Goal: Complete application form

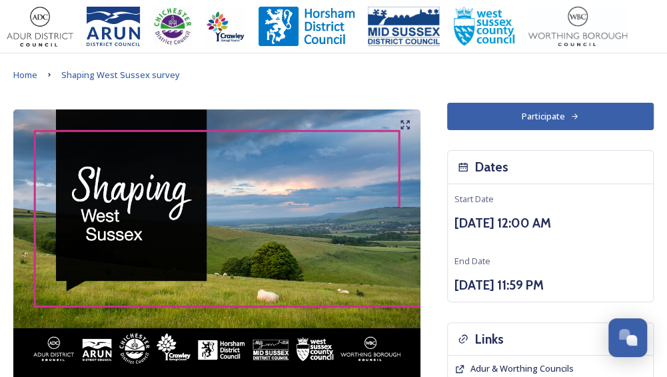
click at [561, 116] on button "Participate" at bounding box center [550, 116] width 207 height 27
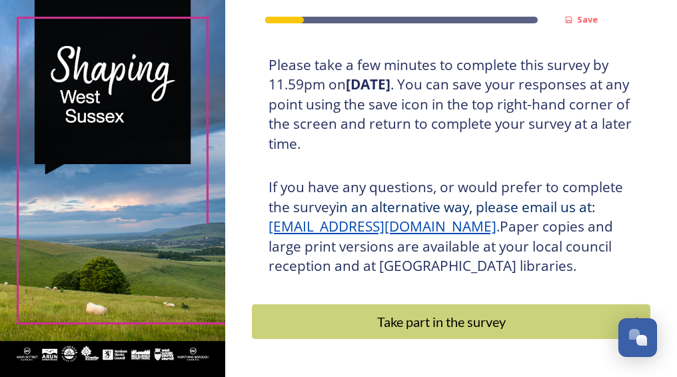
scroll to position [295, 0]
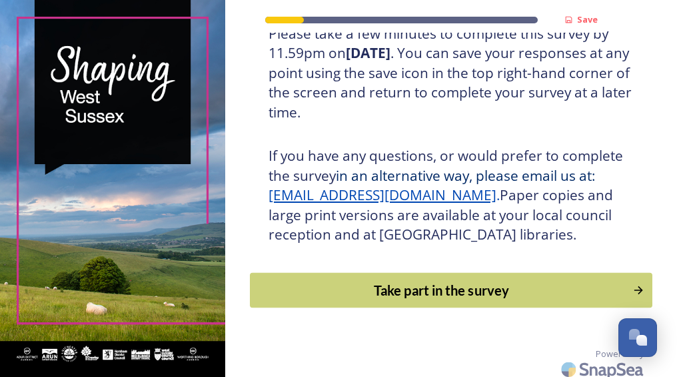
click at [473, 290] on div "Take part in the survey" at bounding box center [441, 290] width 369 height 20
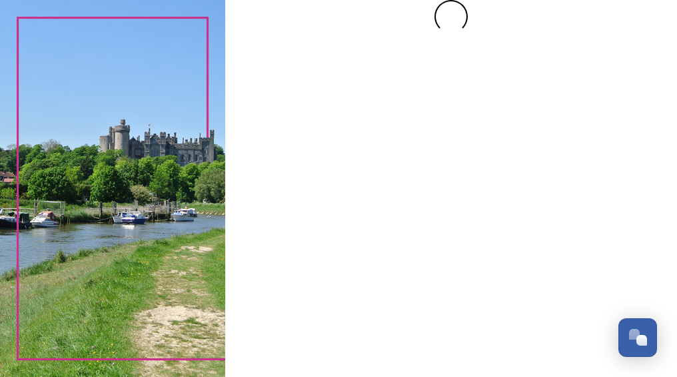
scroll to position [0, 0]
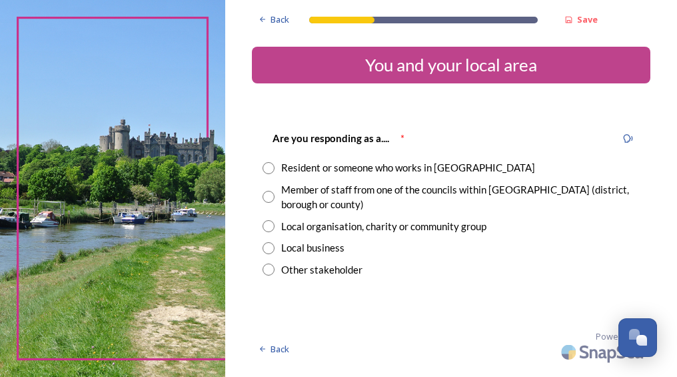
click at [265, 195] on input "radio" at bounding box center [269, 197] width 12 height 12
radio input "true"
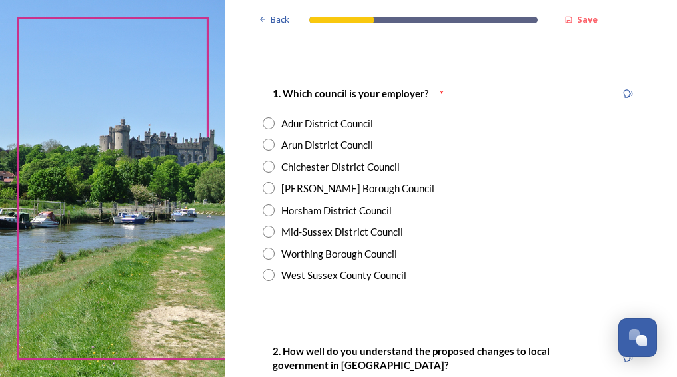
scroll to position [253, 0]
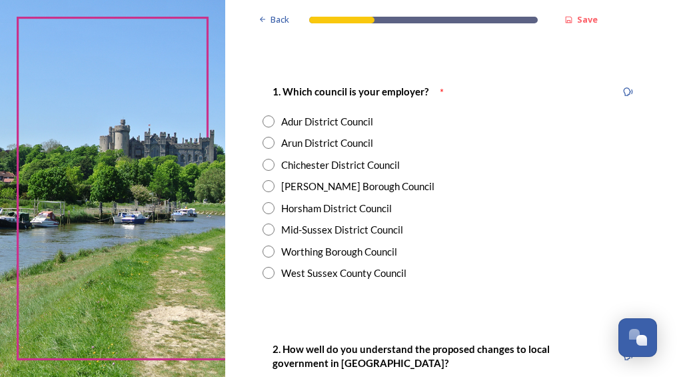
click at [265, 273] on input "radio" at bounding box center [269, 273] width 12 height 12
radio input "true"
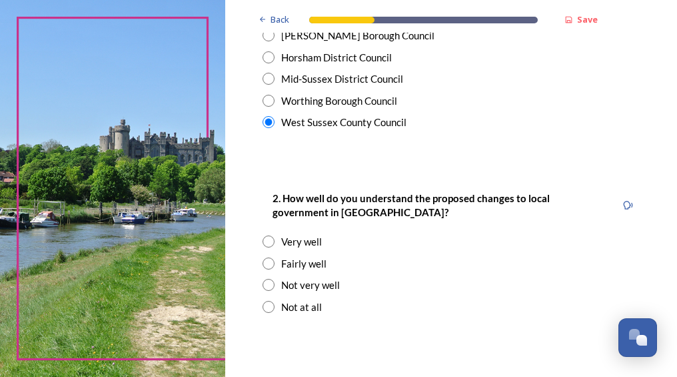
scroll to position [437, 0]
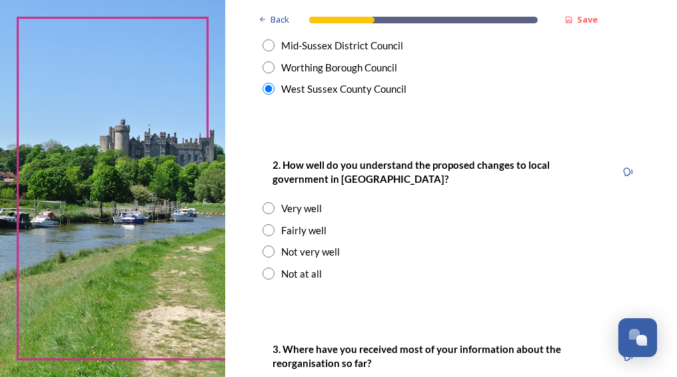
click at [269, 231] on input "radio" at bounding box center [269, 230] width 12 height 12
radio input "true"
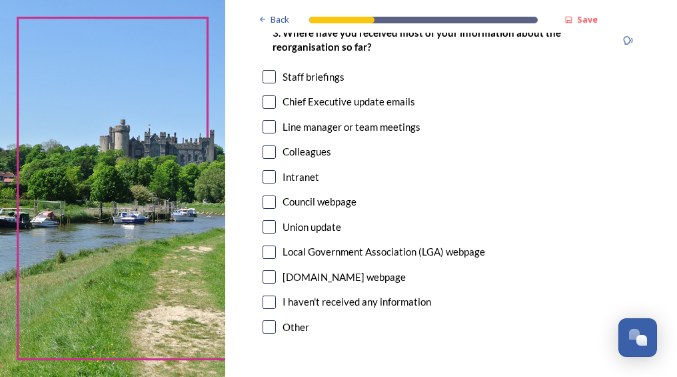
scroll to position [751, 0]
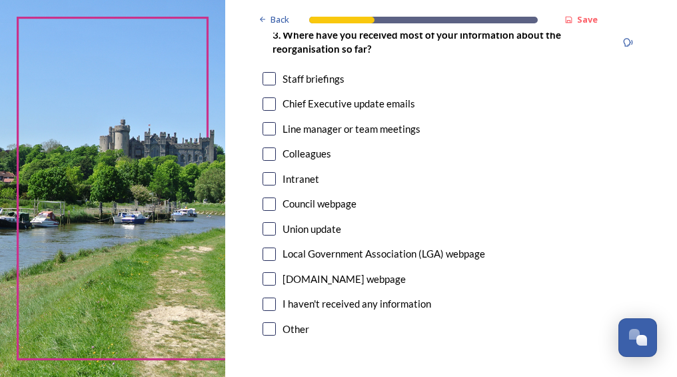
click at [272, 80] on input "checkbox" at bounding box center [269, 78] width 13 height 13
checkbox input "true"
click at [268, 106] on input "checkbox" at bounding box center [269, 103] width 13 height 13
checkbox input "true"
click at [265, 131] on input "checkbox" at bounding box center [269, 128] width 13 height 13
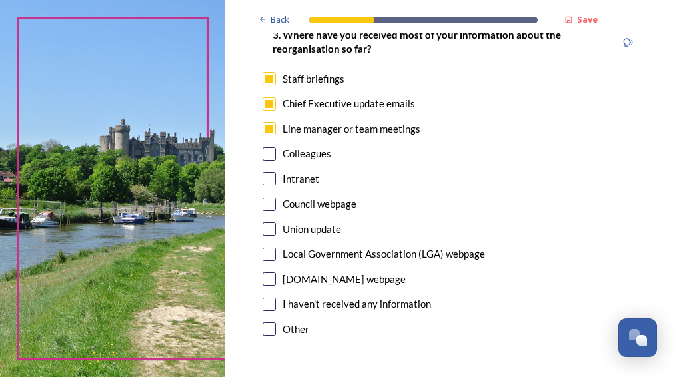
click at [265, 131] on input "checkbox" at bounding box center [269, 128] width 13 height 13
checkbox input "true"
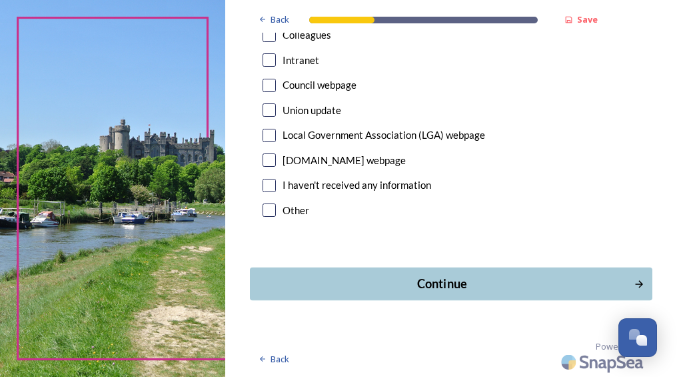
click at [429, 287] on div "Continue" at bounding box center [442, 284] width 370 height 18
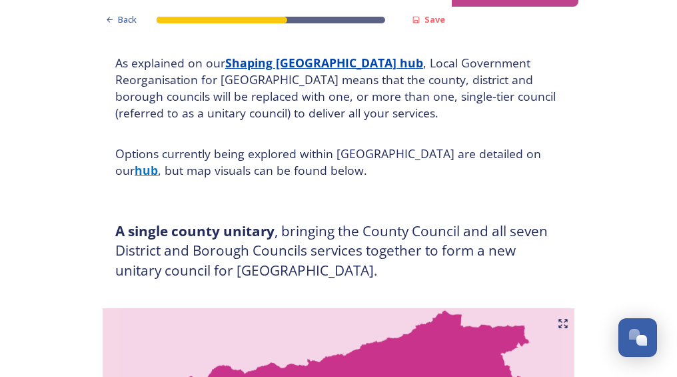
scroll to position [97, 0]
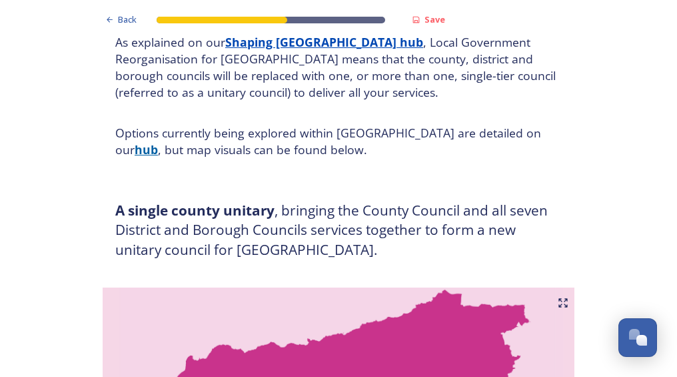
click at [158, 141] on strong "hub" at bounding box center [146, 149] width 23 height 16
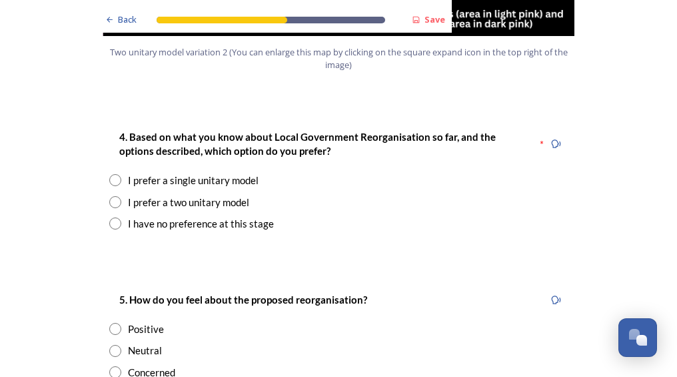
scroll to position [1731, 0]
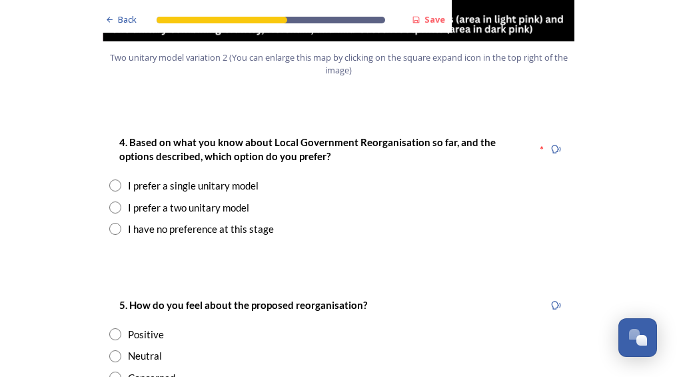
click at [111, 179] on input "radio" at bounding box center [115, 185] width 12 height 12
radio input "true"
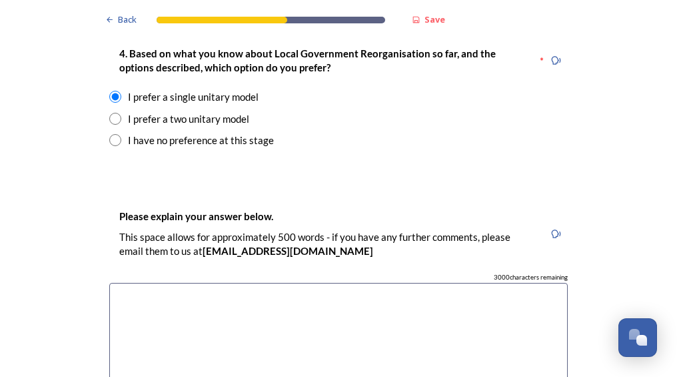
scroll to position [1864, 0]
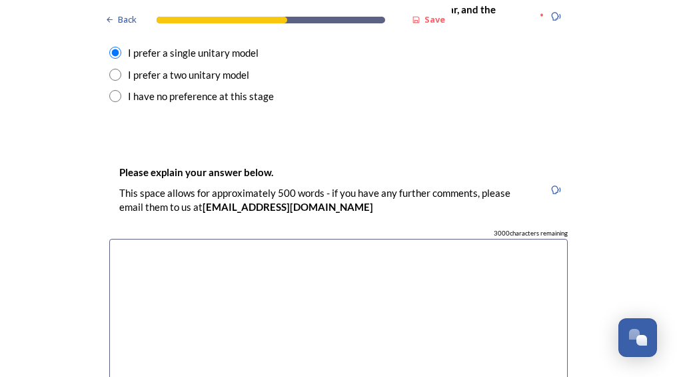
click at [310, 239] on textarea at bounding box center [338, 314] width 459 height 150
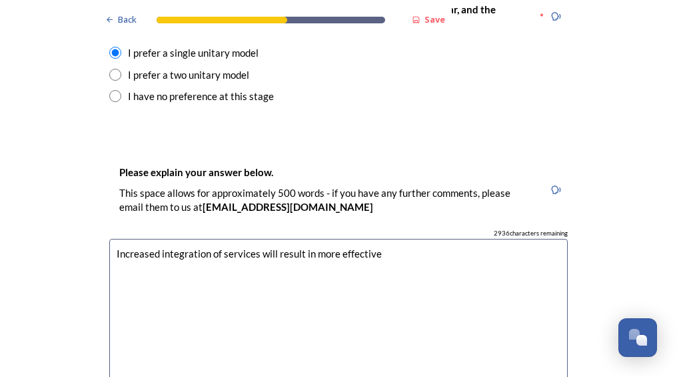
click at [216, 239] on textarea "Increased integration of services will result in more effective" at bounding box center [338, 314] width 459 height 150
click at [439, 239] on textarea "Increased integration of organisations / services will result in more effective" at bounding box center [338, 314] width 459 height 150
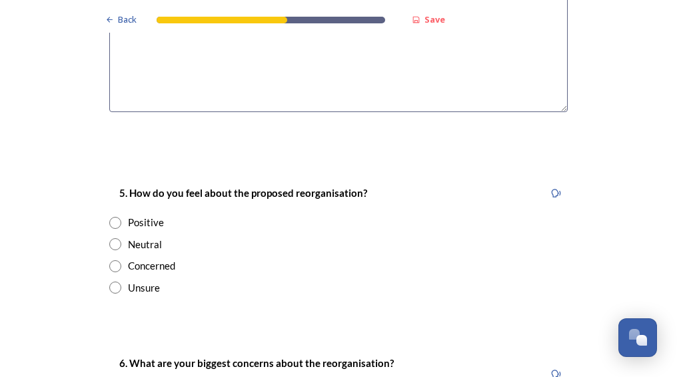
scroll to position [2167, 0]
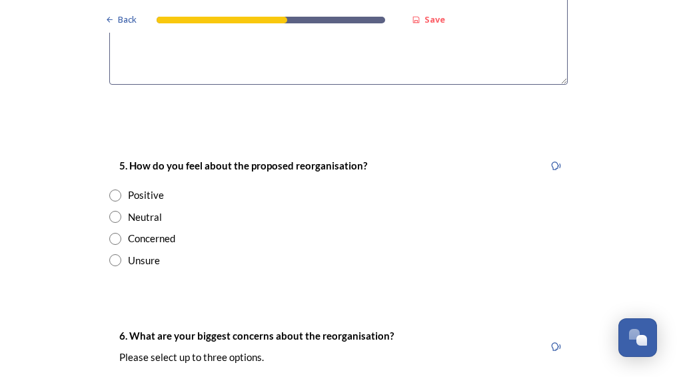
type textarea "Increased integration of organisations / services will result in more effective…"
click at [112, 189] on input "radio" at bounding box center [115, 195] width 12 height 12
radio input "true"
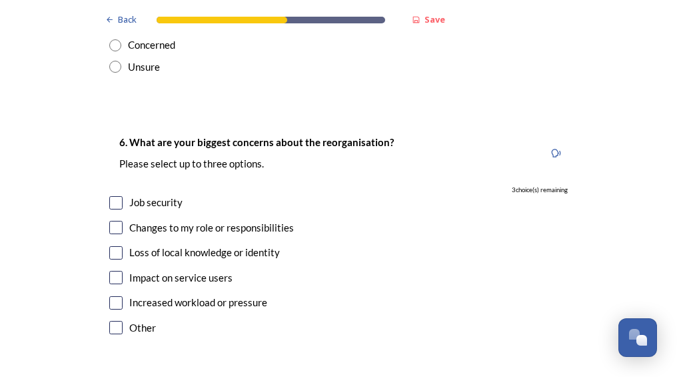
scroll to position [2377, 0]
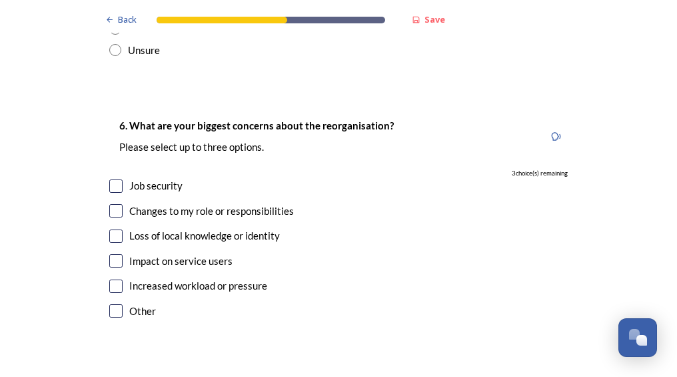
click at [111, 229] on input "checkbox" at bounding box center [115, 235] width 13 height 13
checkbox input "true"
click at [109, 254] on input "checkbox" at bounding box center [115, 260] width 13 height 13
checkbox input "false"
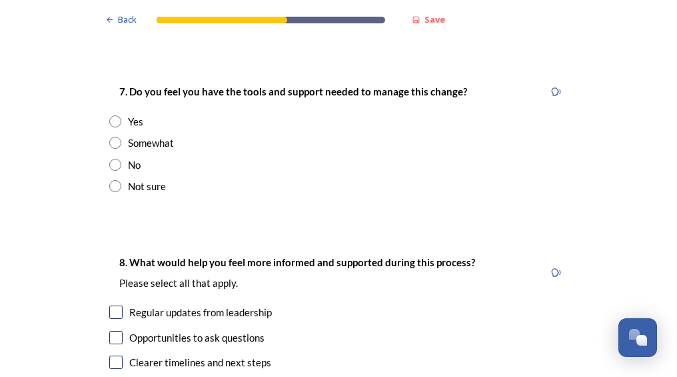
scroll to position [2680, 0]
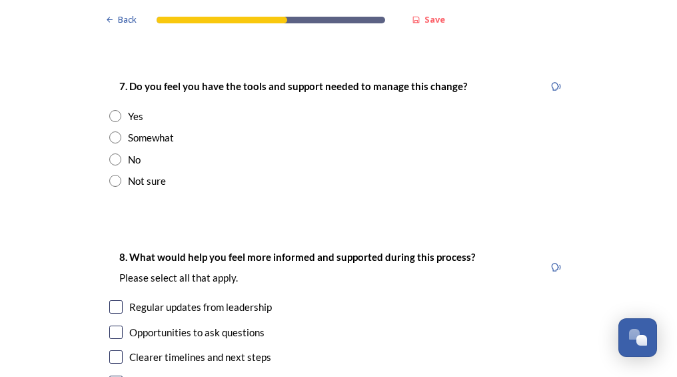
click at [109, 110] on input "radio" at bounding box center [115, 116] width 12 height 12
radio input "true"
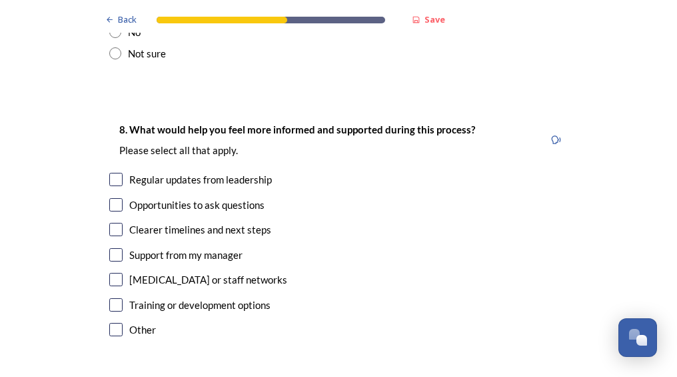
scroll to position [2818, 0]
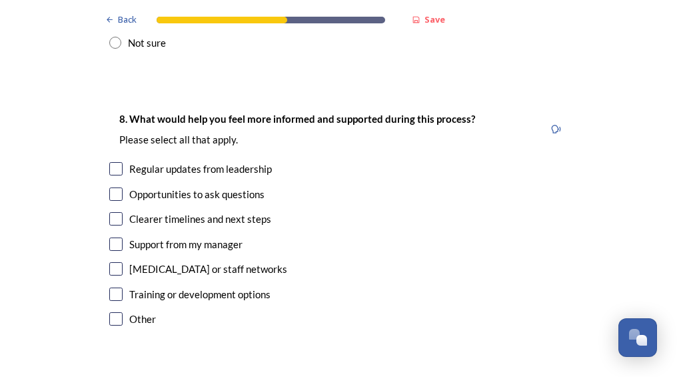
click at [109, 162] on input "checkbox" at bounding box center [115, 168] width 13 height 13
checkbox input "true"
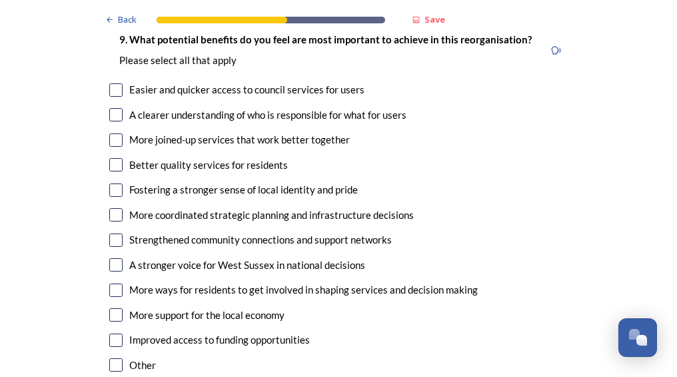
scroll to position [3166, 0]
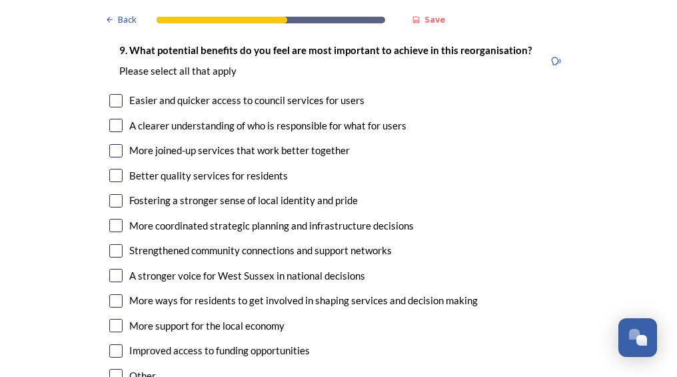
click at [109, 94] on input "checkbox" at bounding box center [115, 100] width 13 height 13
checkbox input "true"
click at [111, 119] on input "checkbox" at bounding box center [115, 125] width 13 height 13
checkbox input "true"
click at [111, 144] on input "checkbox" at bounding box center [115, 150] width 13 height 13
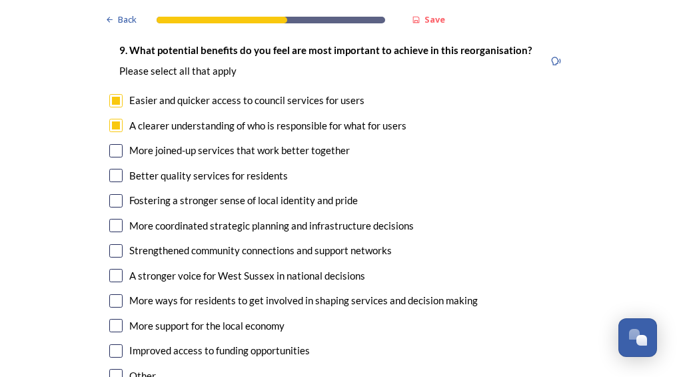
checkbox input "true"
click at [111, 169] on input "checkbox" at bounding box center [115, 175] width 13 height 13
checkbox input "true"
click at [112, 219] on input "checkbox" at bounding box center [115, 225] width 13 height 13
checkbox input "true"
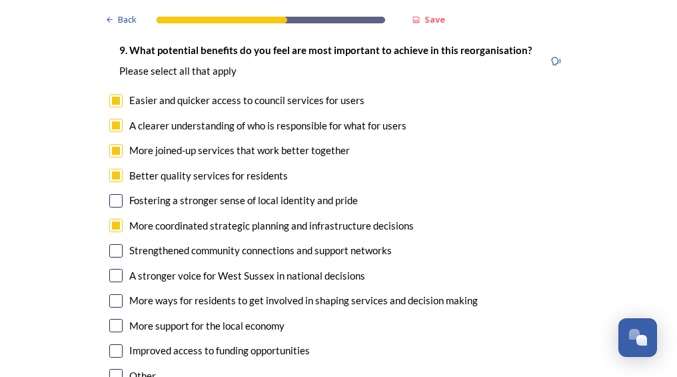
click at [111, 269] on input "checkbox" at bounding box center [115, 275] width 13 height 13
checkbox input "true"
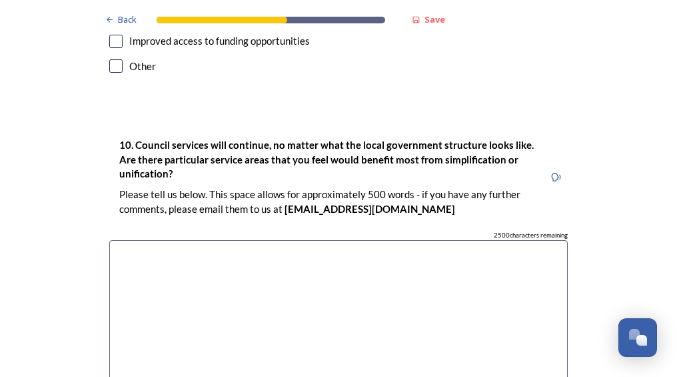
scroll to position [3497, 0]
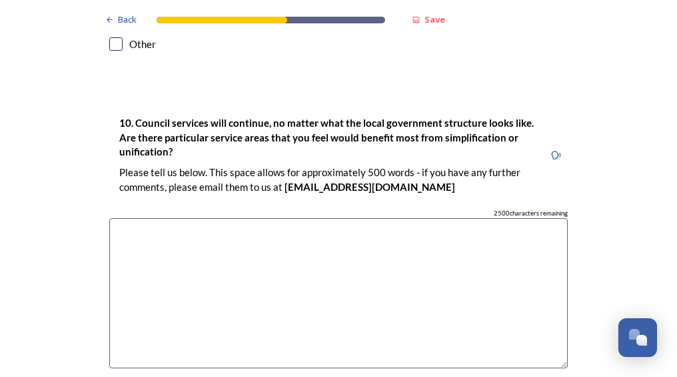
click at [256, 218] on textarea at bounding box center [338, 293] width 459 height 150
type textarea "H"
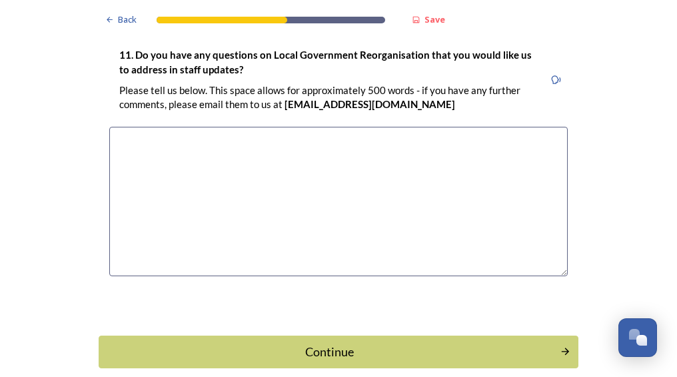
scroll to position [3918, 0]
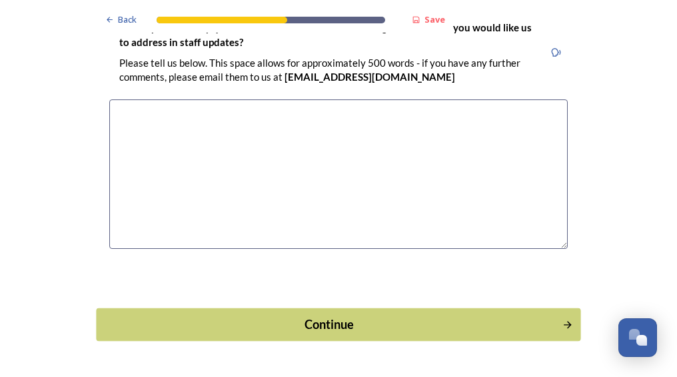
type textarea "Housing would definitely benefit from unification, enabling a more macro / stra…"
click at [336, 315] on div "Continue" at bounding box center [329, 324] width 451 height 18
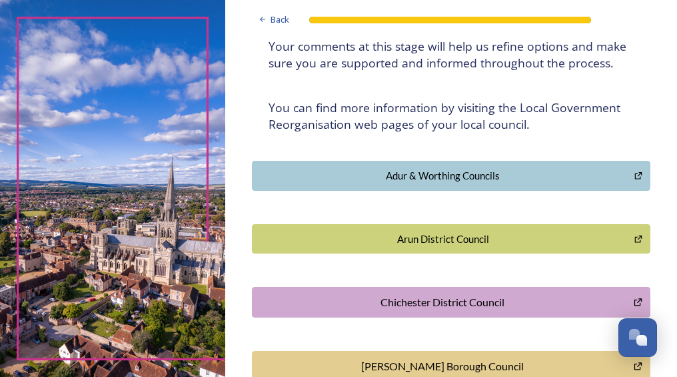
scroll to position [0, 0]
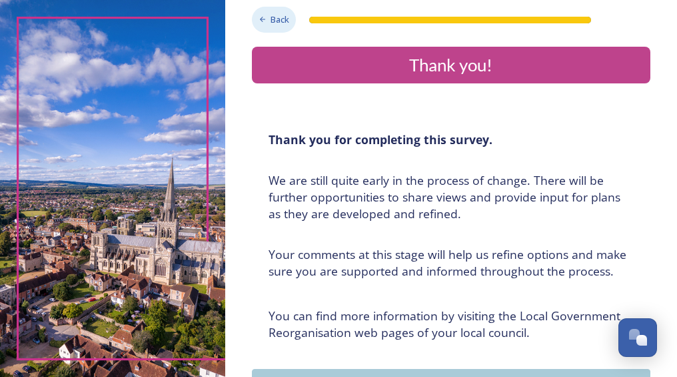
click at [276, 21] on span "Back" at bounding box center [280, 19] width 19 height 13
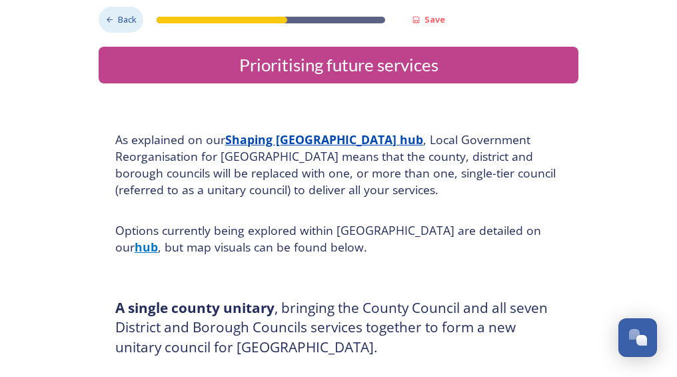
click at [118, 21] on span "Back" at bounding box center [127, 19] width 19 height 13
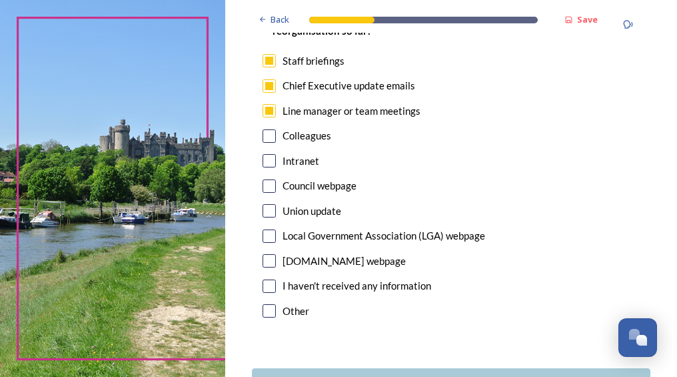
scroll to position [870, 0]
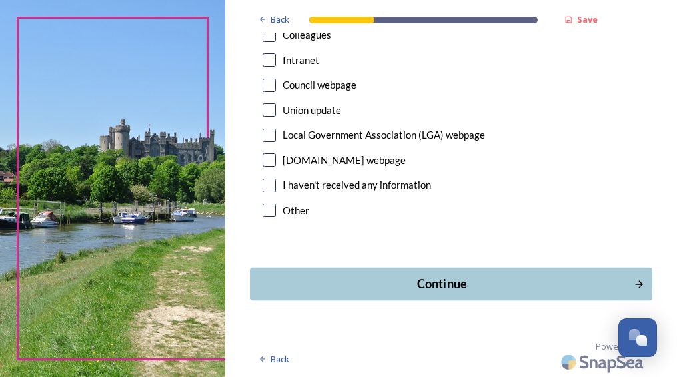
click at [446, 283] on div "Continue" at bounding box center [442, 284] width 370 height 18
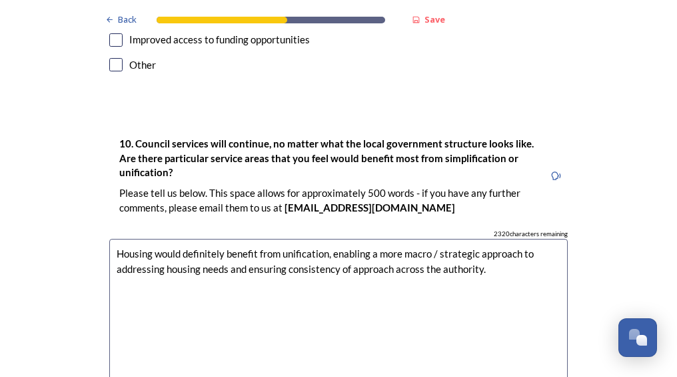
scroll to position [3471, 0]
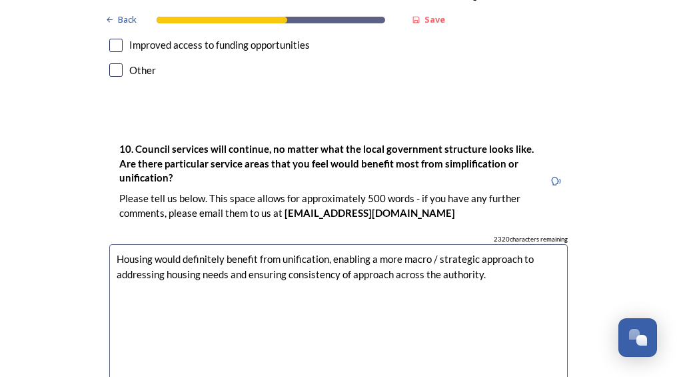
click at [510, 244] on textarea "Housing would definitely benefit from unification, enabling a more macro / stra…" at bounding box center [338, 319] width 459 height 150
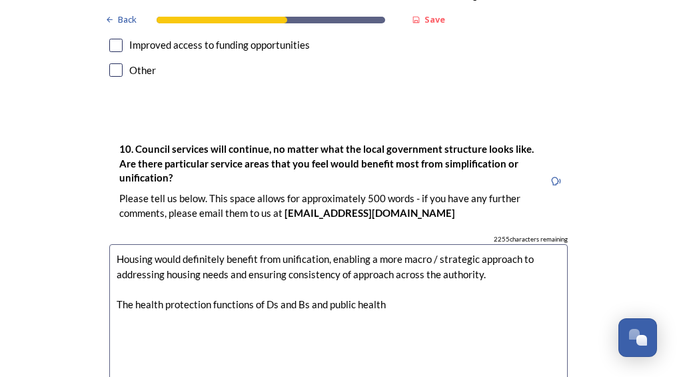
click at [304, 267] on textarea "Housing would definitely benefit from unification, enabling a more macro / stra…" at bounding box center [338, 319] width 459 height 150
click at [305, 265] on textarea "Housing would definitely benefit from unification, enabling a more macro / stra…" at bounding box center [338, 319] width 459 height 150
click at [533, 264] on textarea "Housing would definitely benefit from unification, enabling a more macro / stra…" at bounding box center [338, 319] width 459 height 150
click at [142, 276] on textarea "Housing would definitely benefit from unification, enabling a more macro / stra…" at bounding box center [338, 319] width 459 height 150
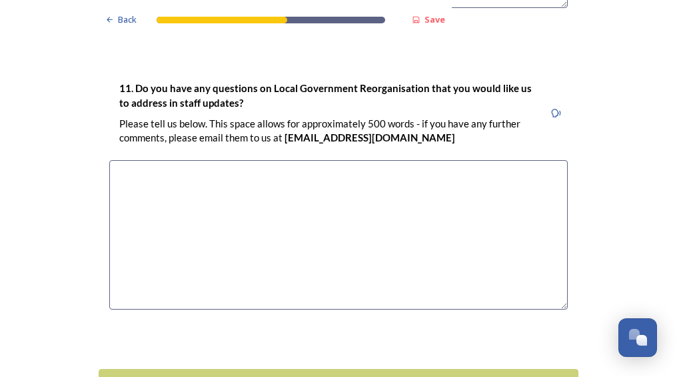
scroll to position [3918, 0]
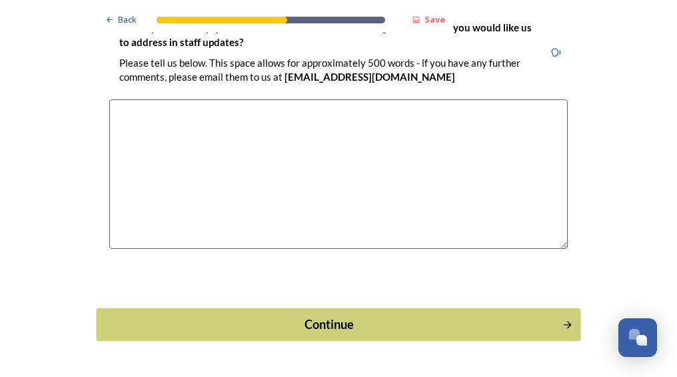
type textarea "Housing would definitely benefit from unification, enabling a more macro / stra…"
click at [355, 308] on button "Continue" at bounding box center [338, 324] width 485 height 33
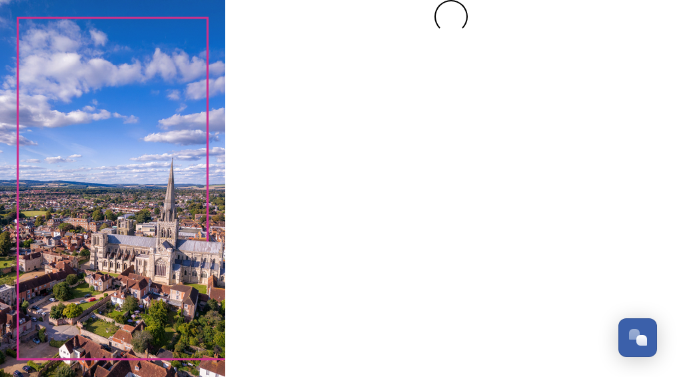
scroll to position [0, 0]
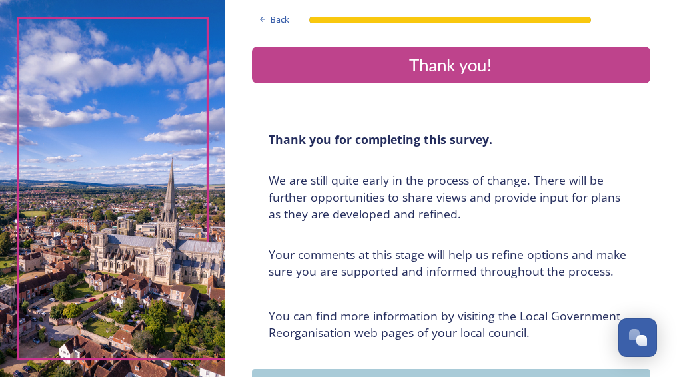
click at [433, 72] on div "Thank you!" at bounding box center [451, 65] width 388 height 26
